Goal: Task Accomplishment & Management: Use online tool/utility

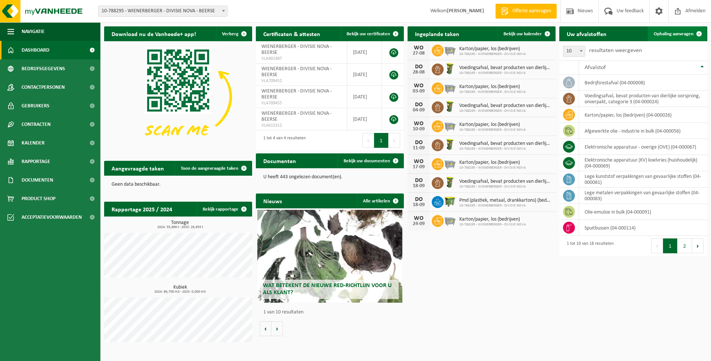
click at [677, 31] on link "Ophaling aanvragen" at bounding box center [677, 33] width 59 height 15
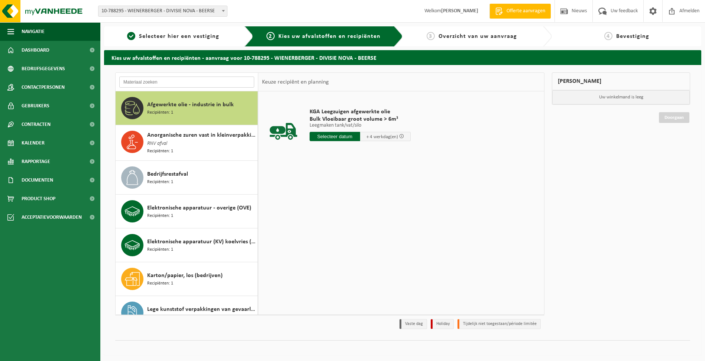
click at [165, 83] on input "text" at bounding box center [186, 82] width 135 height 11
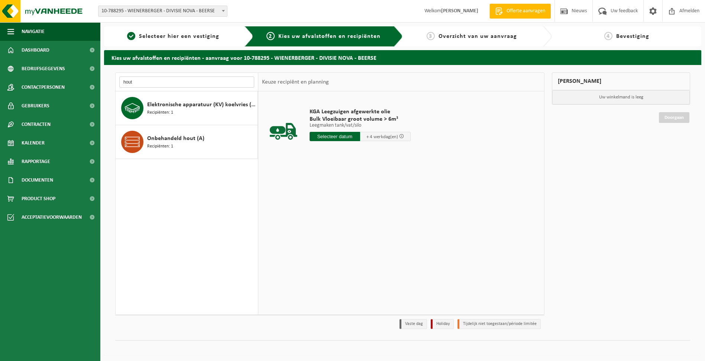
type input "hout"
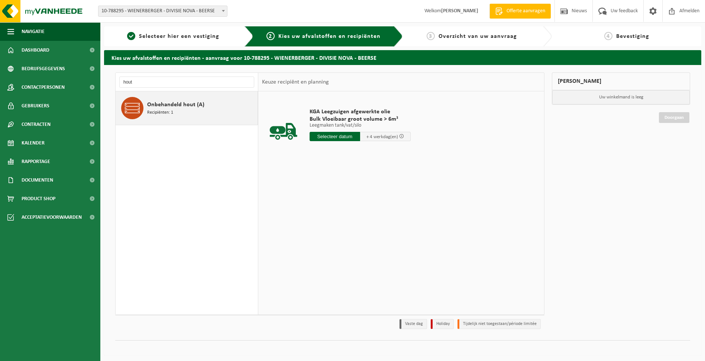
click at [161, 103] on span "Onbehandeld hout (A)" at bounding box center [175, 104] width 57 height 9
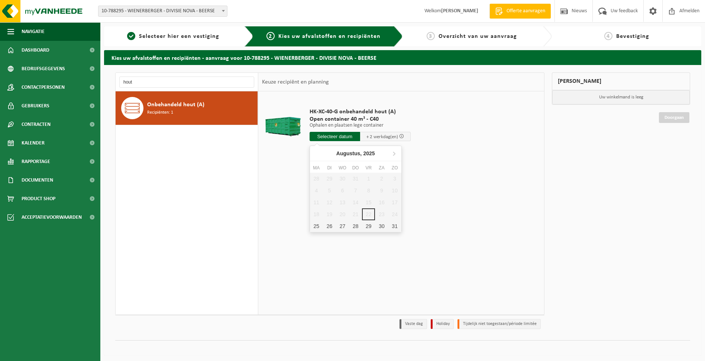
click at [341, 139] on input "text" at bounding box center [335, 136] width 51 height 9
click at [317, 227] on div "25" at bounding box center [316, 227] width 13 height 12
type input "Van 2025-08-25"
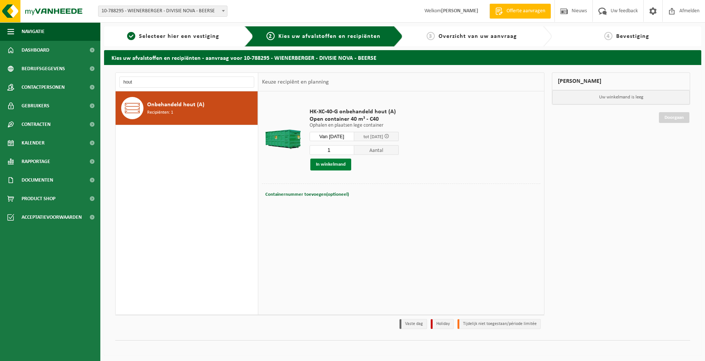
click at [335, 165] on button "In winkelmand" at bounding box center [330, 165] width 41 height 12
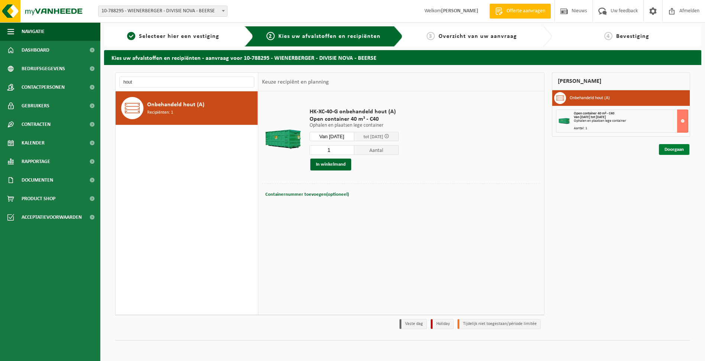
click at [673, 148] on link "Doorgaan" at bounding box center [674, 149] width 30 height 11
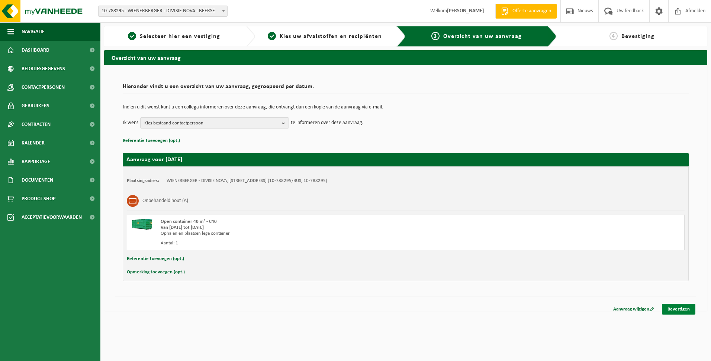
click at [670, 309] on link "Bevestigen" at bounding box center [678, 309] width 33 height 11
